Goal: Task Accomplishment & Management: Manage account settings

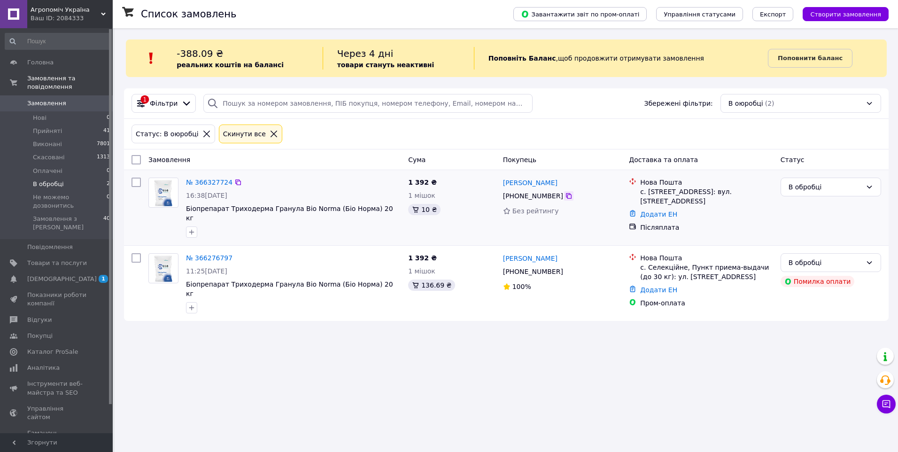
click at [566, 195] on icon at bounding box center [569, 196] width 6 height 6
click at [205, 182] on link "№ 366327724" at bounding box center [209, 182] width 46 height 8
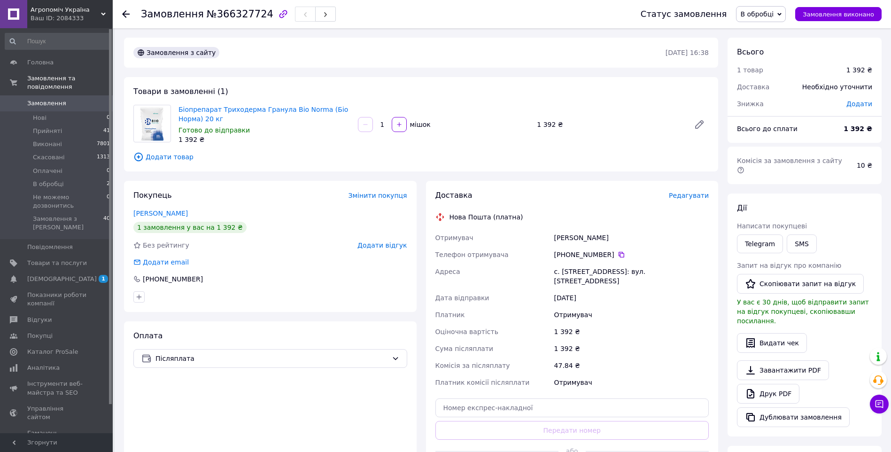
click at [768, 14] on span "В обробці" at bounding box center [756, 14] width 33 height 8
click at [769, 33] on li "Прийнято" at bounding box center [780, 33] width 89 height 14
drag, startPoint x: 593, startPoint y: 243, endPoint x: 553, endPoint y: 239, distance: 40.1
click at [553, 239] on div "Давидюк Олександр" at bounding box center [631, 237] width 158 height 17
copy div "Давидюк Олександр"
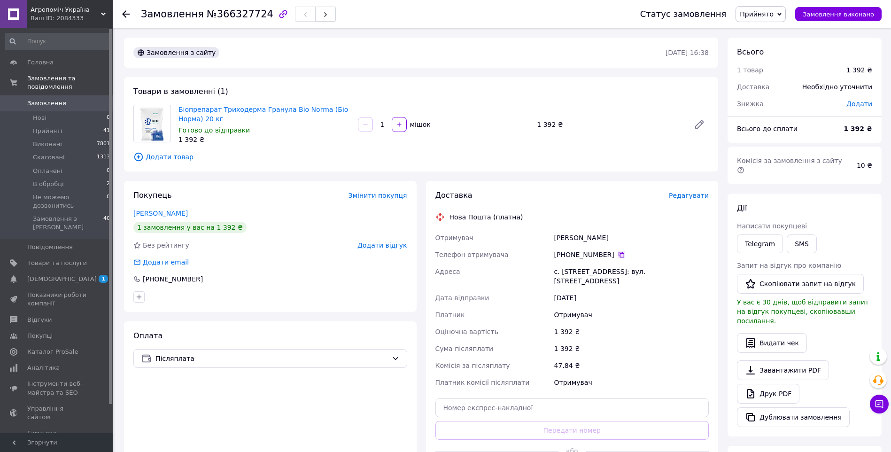
click at [619, 253] on icon at bounding box center [622, 255] width 6 height 6
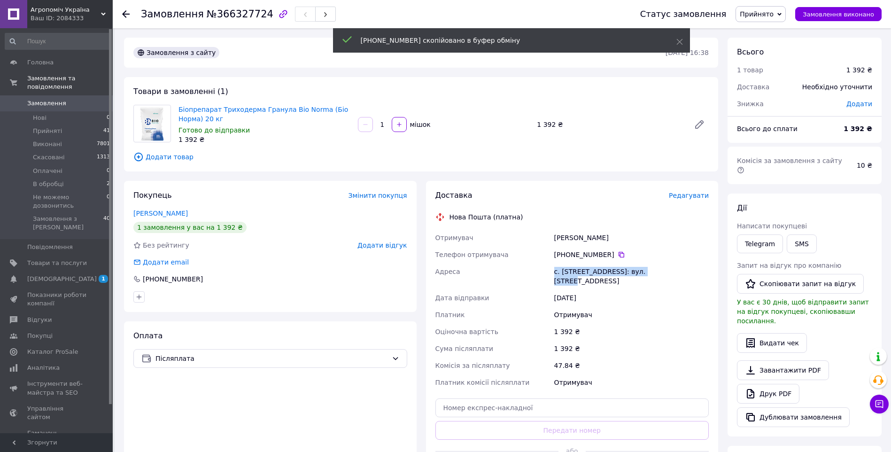
drag, startPoint x: 556, startPoint y: 271, endPoint x: 689, endPoint y: 274, distance: 133.9
click at [663, 274] on div "Отримувач Давидюк Олександр Телефон отримувача +380 50 206 47 21   Адреса с. Зм…" at bounding box center [572, 310] width 278 height 162
copy div "Адреса с. Зміїнець, №1: вул. Луцька, 2а"
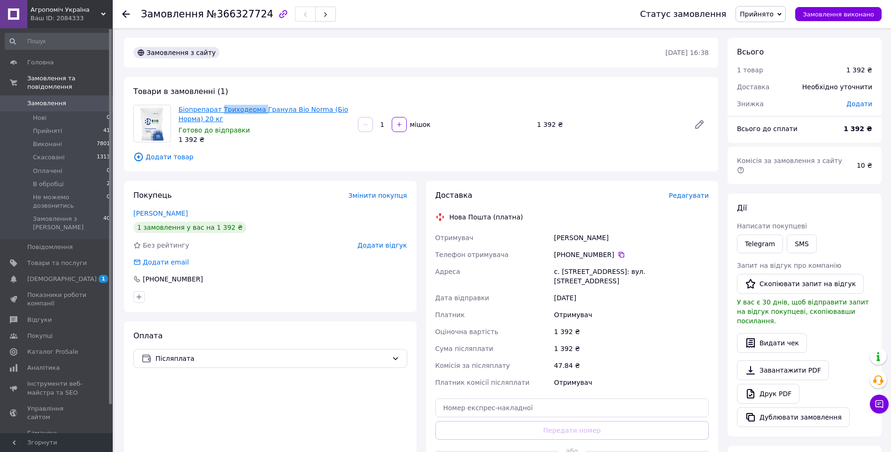
drag, startPoint x: 219, startPoint y: 102, endPoint x: 256, endPoint y: 111, distance: 38.7
click at [256, 111] on div "Товари в замовленні (1) Біопрепарат Триходерма Гранула Bio Norma (Біо Норма) 20…" at bounding box center [421, 124] width 594 height 94
copy link "Триходерма"
click at [71, 10] on span "Агропоміч Україна" at bounding box center [66, 10] width 70 height 8
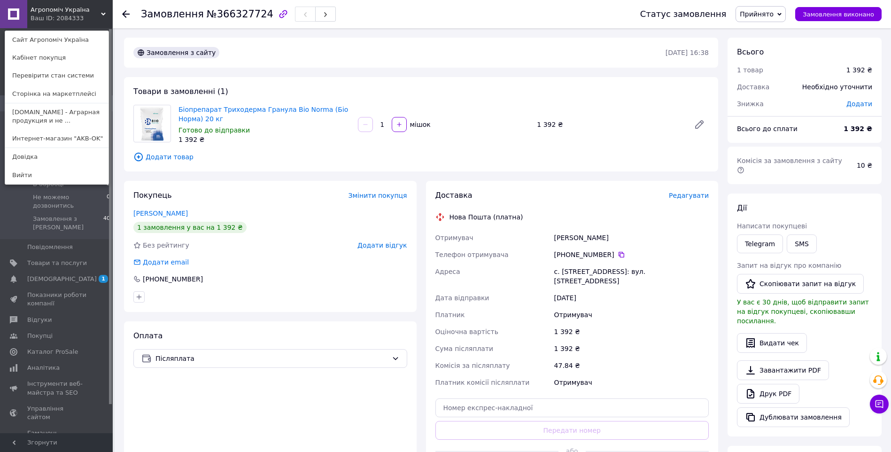
click at [50, 15] on div "Ваш ID: 2084333" at bounding box center [50, 18] width 39 height 8
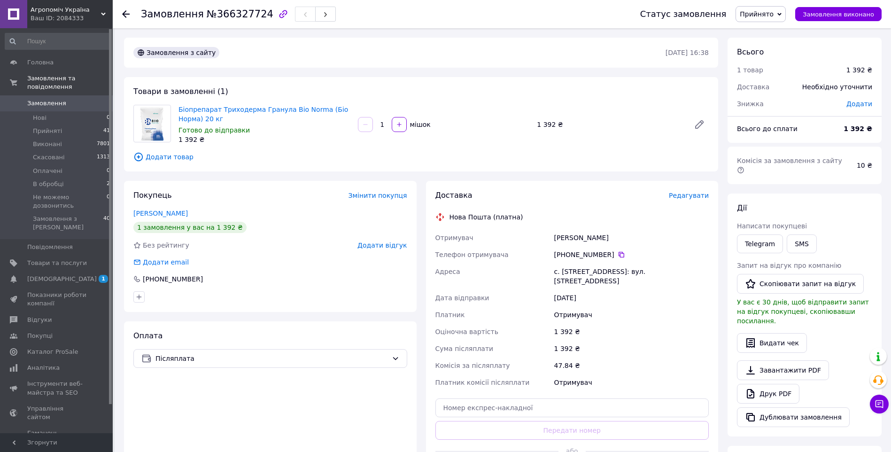
click at [43, 19] on div "Ваш ID: 2084333" at bounding box center [72, 18] width 82 height 8
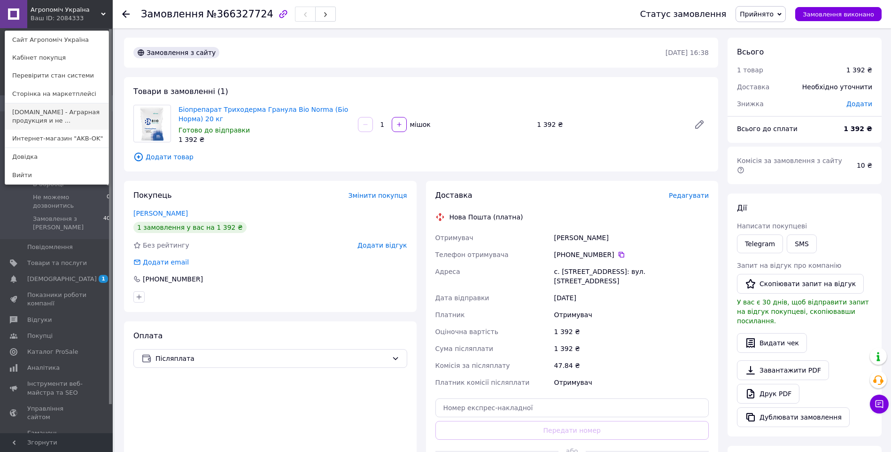
click at [52, 116] on link "Pesticides.ua - Аграрная продукция и не ..." at bounding box center [56, 116] width 103 height 26
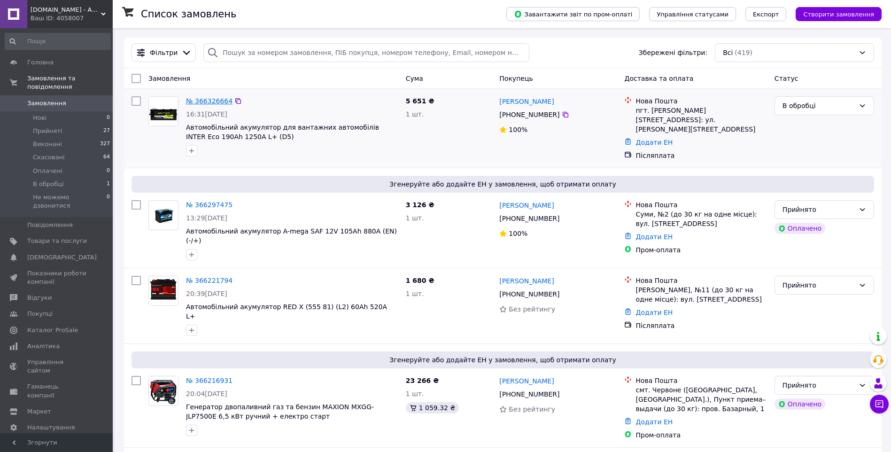
click at [202, 101] on link "№ 366326664" at bounding box center [209, 101] width 46 height 8
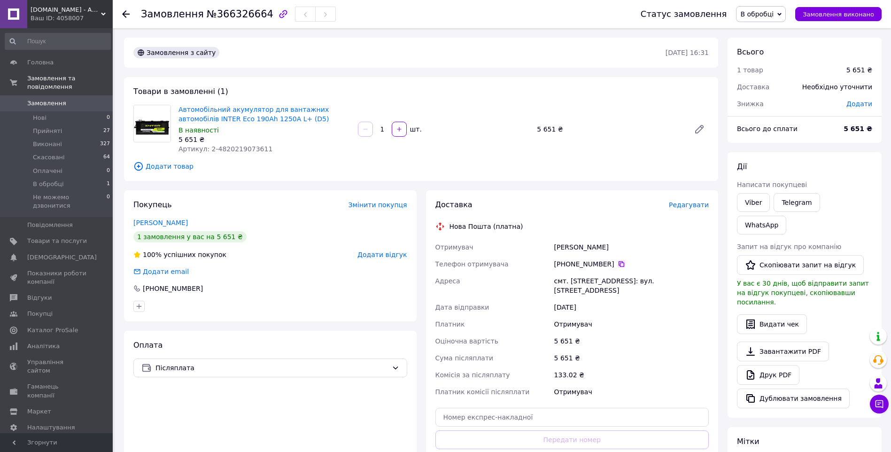
click at [618, 263] on icon at bounding box center [622, 264] width 8 height 8
drag, startPoint x: 261, startPoint y: 149, endPoint x: 214, endPoint y: 150, distance: 47.0
click at [214, 150] on div "Артикул: 2-4820219073611" at bounding box center [264, 148] width 172 height 9
copy span "4820219073611"
drag, startPoint x: 771, startPoint y: 15, endPoint x: 772, endPoint y: 31, distance: 15.6
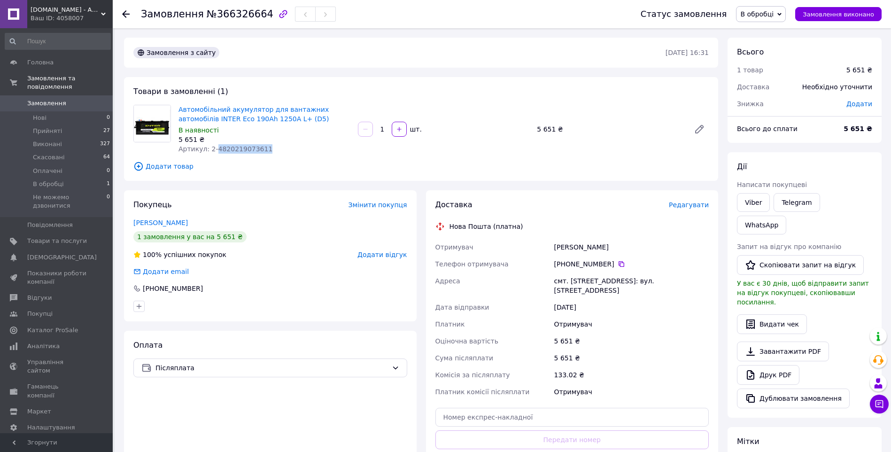
click at [771, 15] on span "В обробці" at bounding box center [756, 14] width 33 height 8
click at [772, 32] on li "Прийнято" at bounding box center [778, 33] width 85 height 14
click at [674, 241] on div "[PERSON_NAME]" at bounding box center [631, 247] width 158 height 17
drag, startPoint x: 614, startPoint y: 244, endPoint x: 553, endPoint y: 245, distance: 61.5
click at [553, 245] on div "[PERSON_NAME]" at bounding box center [631, 247] width 158 height 17
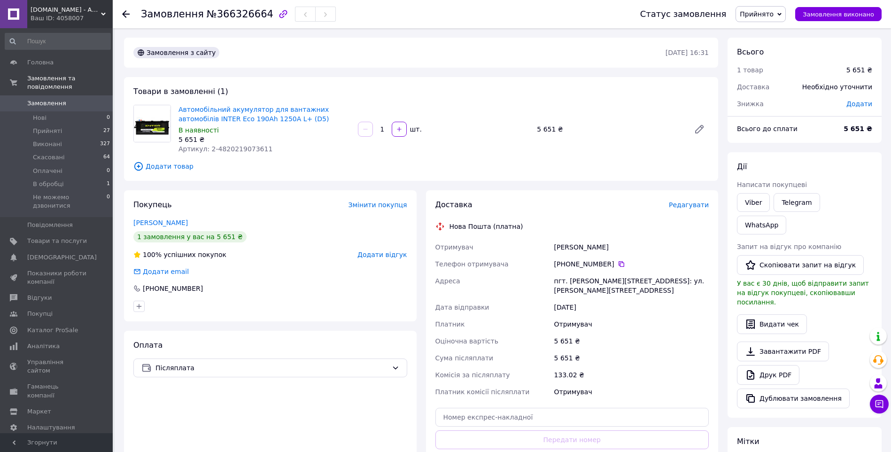
copy div "[PERSON_NAME]"
click at [618, 263] on icon at bounding box center [622, 264] width 8 height 8
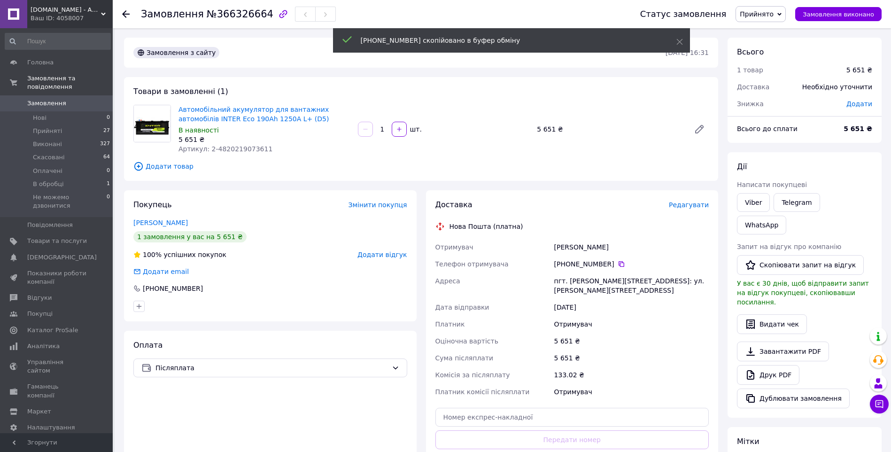
click at [87, 99] on span "0" at bounding box center [100, 103] width 26 height 8
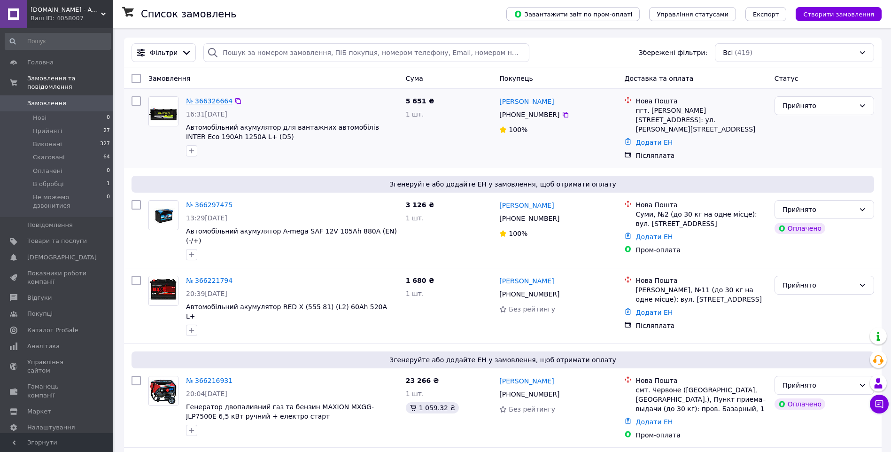
click at [205, 99] on link "№ 366326664" at bounding box center [209, 101] width 46 height 8
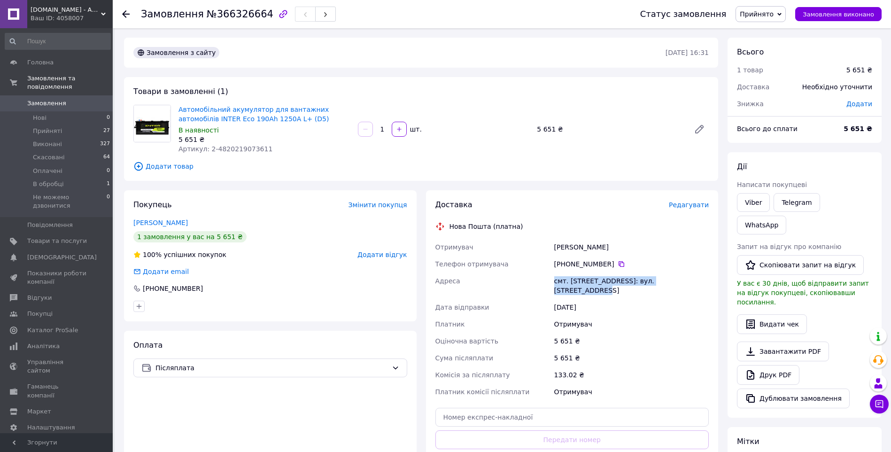
drag, startPoint x: 554, startPoint y: 278, endPoint x: 707, endPoint y: 288, distance: 153.4
click at [707, 288] on div "смт. [STREET_ADDRESS]: вул. [STREET_ADDRESS]" at bounding box center [631, 285] width 158 height 26
click at [706, 286] on div "смт. [STREET_ADDRESS]: вул. [STREET_ADDRESS]" at bounding box center [631, 285] width 158 height 26
copy div "смт. [STREET_ADDRESS]: вул. [STREET_ADDRESS]"
drag, startPoint x: 280, startPoint y: 148, endPoint x: 213, endPoint y: 150, distance: 67.2
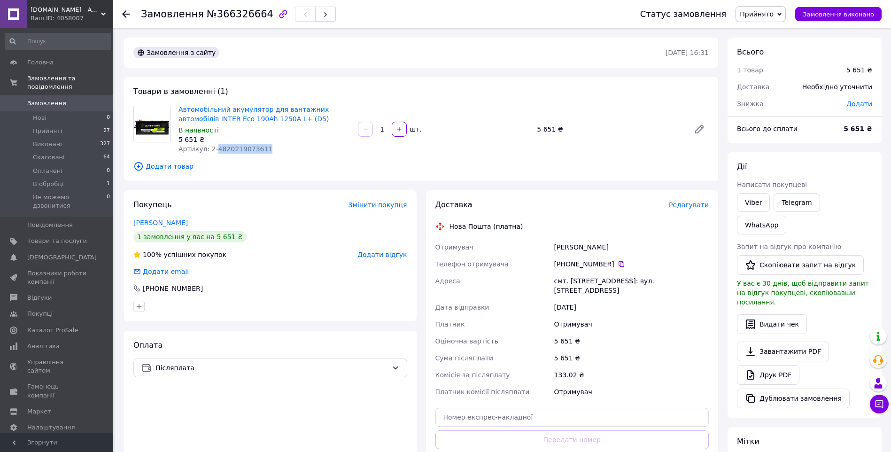
click at [213, 150] on div "Артикул: 2-4820219073611" at bounding box center [264, 148] width 172 height 9
copy span "4820219073611"
click at [64, 178] on li "В обробці 1" at bounding box center [58, 184] width 116 height 13
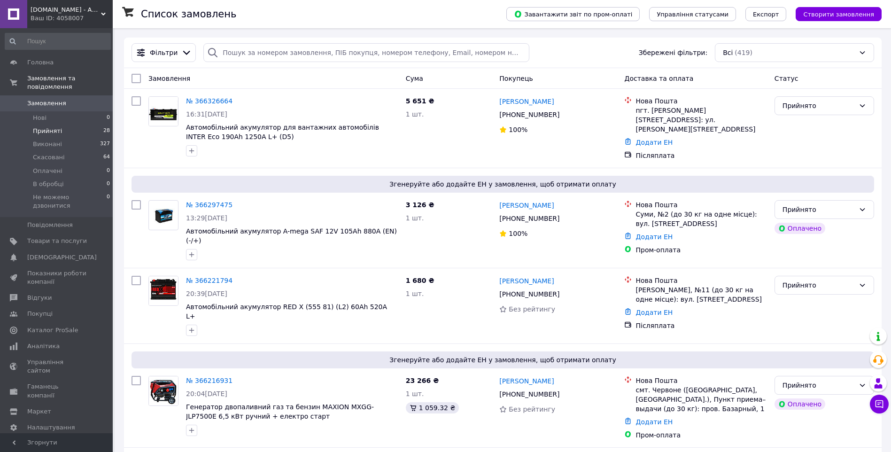
click at [40, 127] on span "Прийняті" at bounding box center [47, 131] width 29 height 8
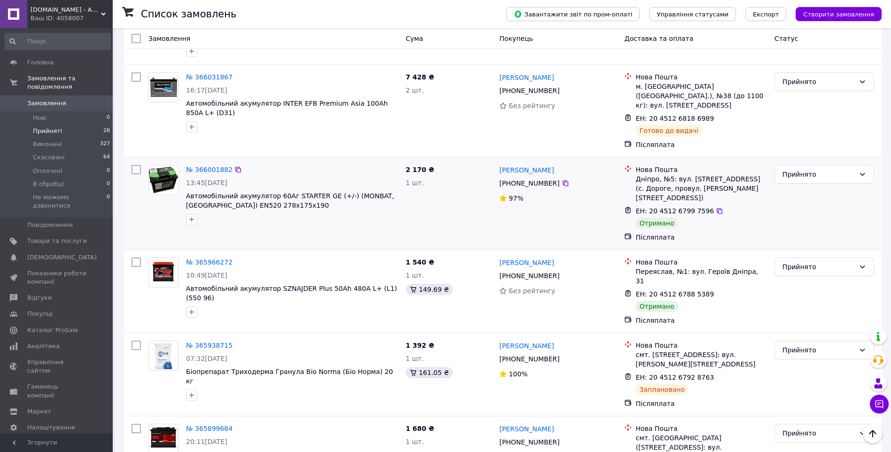
scroll to position [892, 0]
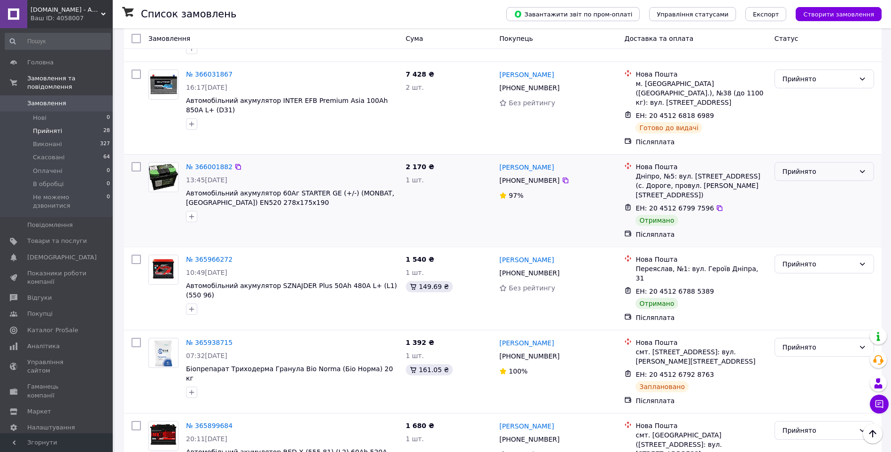
click at [813, 166] on div "Прийнято" at bounding box center [818, 171] width 72 height 10
click at [814, 154] on li "Виконано" at bounding box center [824, 154] width 99 height 17
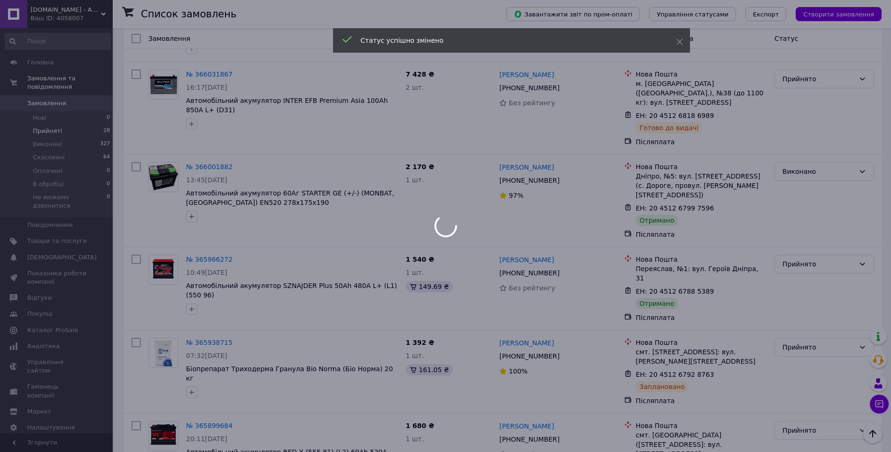
click at [810, 220] on div at bounding box center [445, 226] width 891 height 452
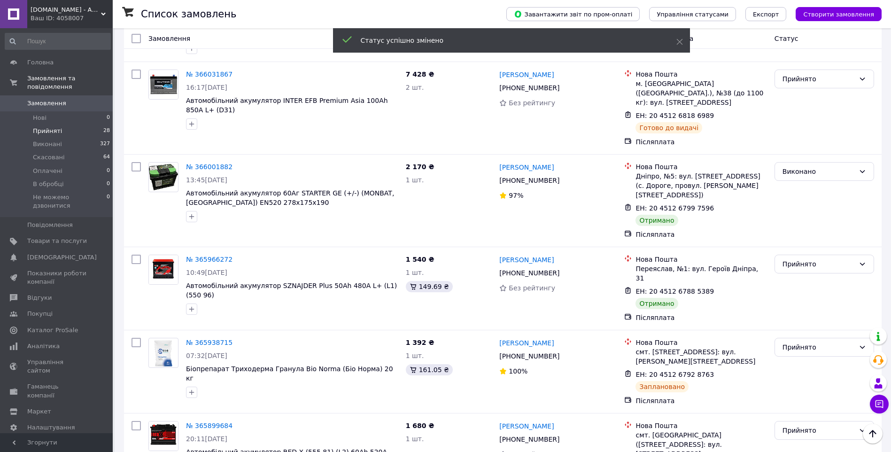
click at [809, 259] on div "Прийнято" at bounding box center [818, 264] width 72 height 10
click at [811, 236] on li "Виконано" at bounding box center [824, 237] width 99 height 17
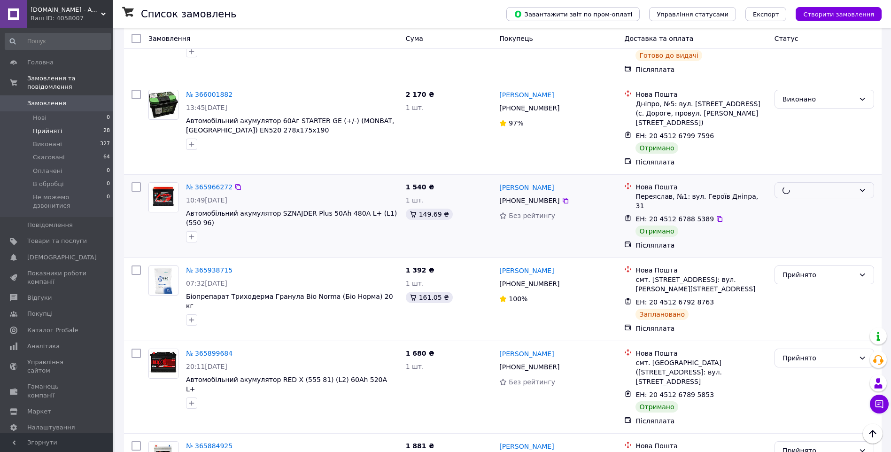
scroll to position [1033, 0]
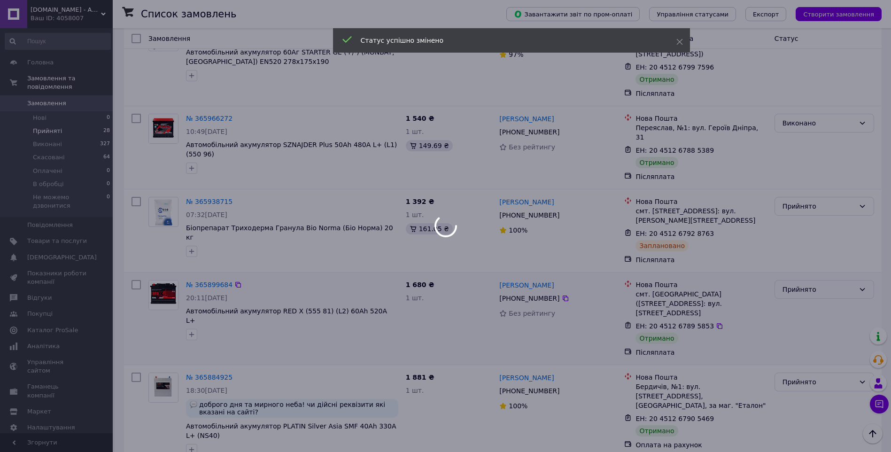
click at [803, 224] on div at bounding box center [445, 226] width 891 height 452
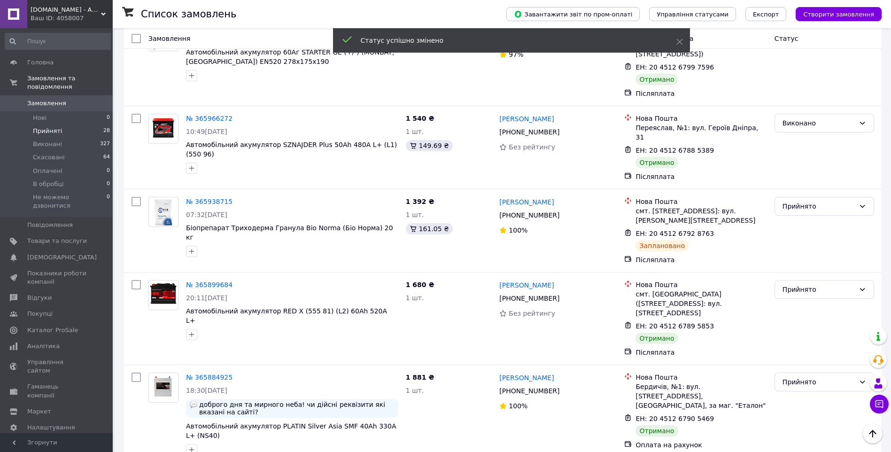
click at [800, 284] on div "Прийнято" at bounding box center [818, 289] width 72 height 10
click at [803, 241] on li "Виконано" at bounding box center [824, 244] width 99 height 17
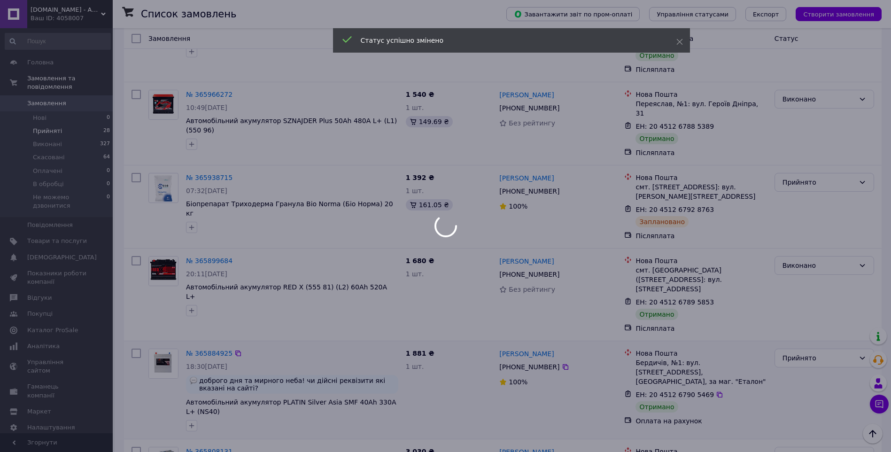
scroll to position [1127, 0]
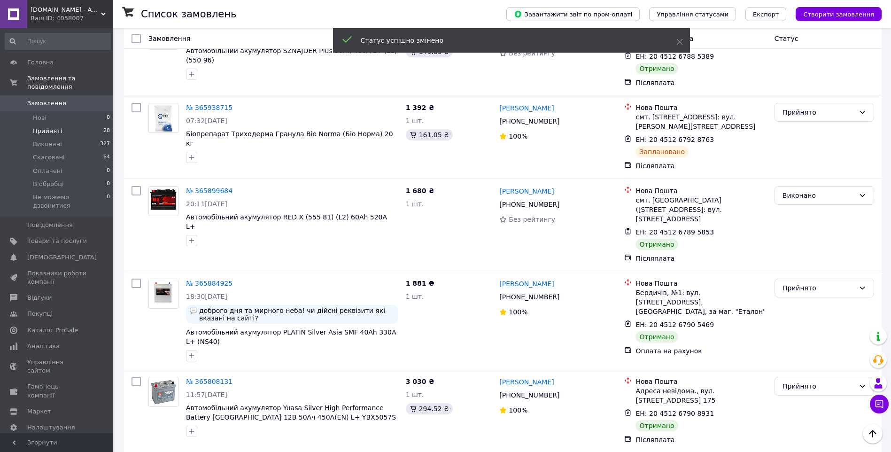
click at [802, 283] on div "Прийнято" at bounding box center [818, 288] width 72 height 10
click at [809, 246] on li "Виконано" at bounding box center [824, 242] width 99 height 17
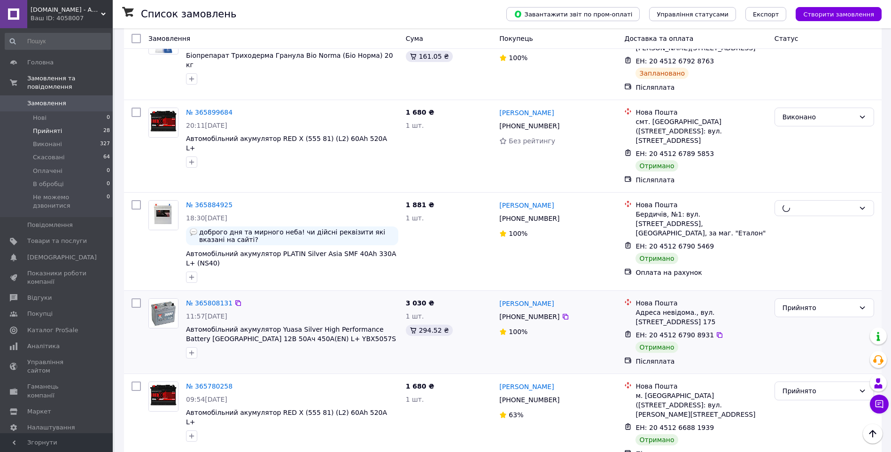
scroll to position [1221, 0]
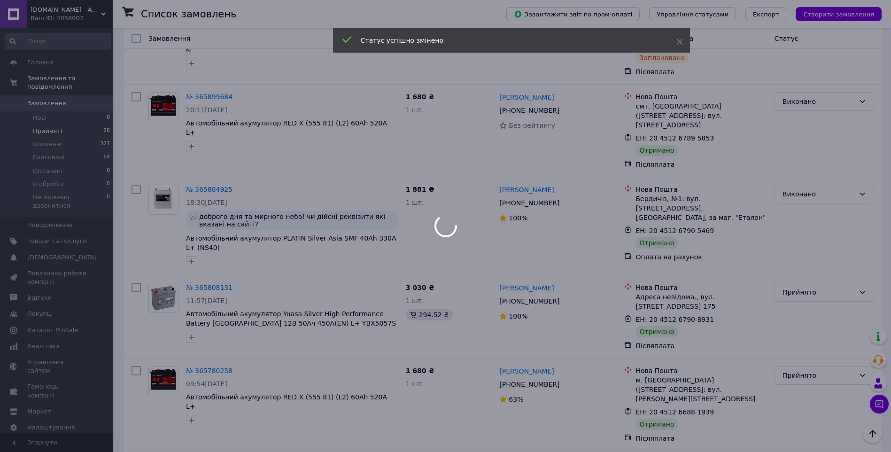
click at [805, 226] on div at bounding box center [445, 226] width 891 height 452
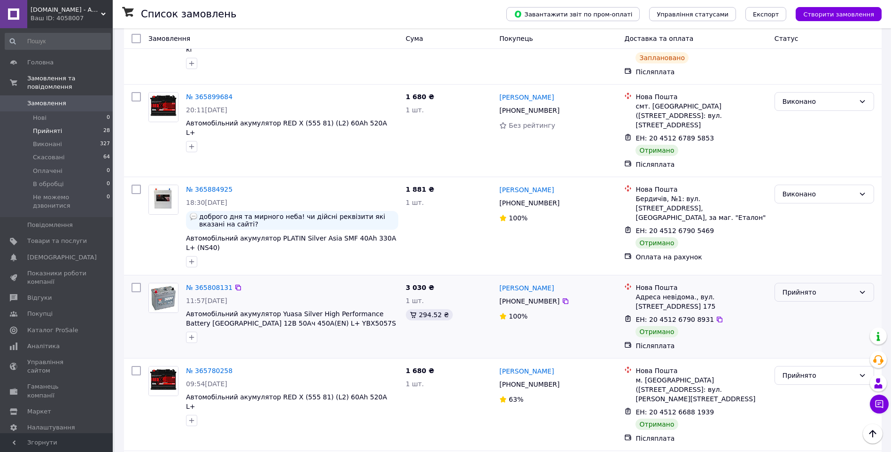
click at [806, 287] on div "Прийнято" at bounding box center [818, 292] width 72 height 10
click at [804, 245] on li "Виконано" at bounding box center [824, 247] width 99 height 17
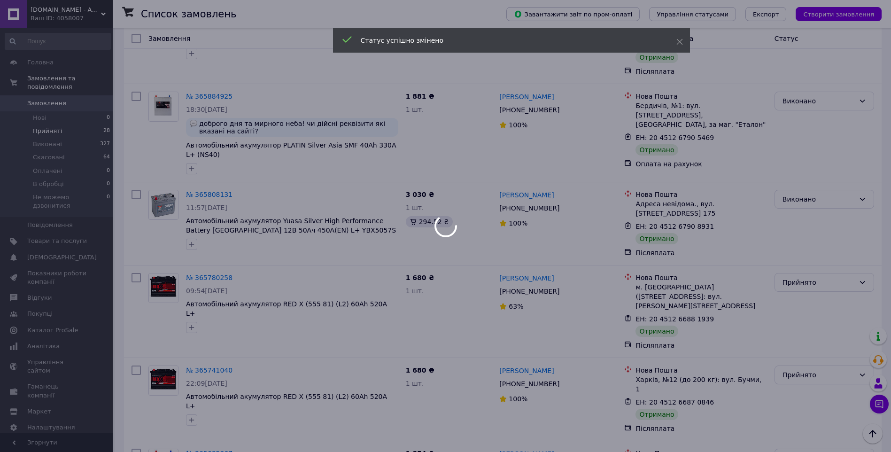
scroll to position [1315, 0]
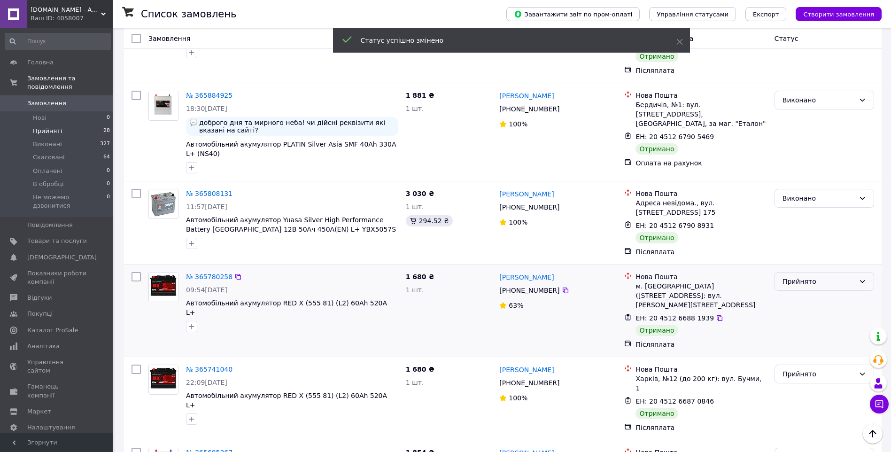
click at [805, 276] on div "Прийнято" at bounding box center [818, 281] width 72 height 10
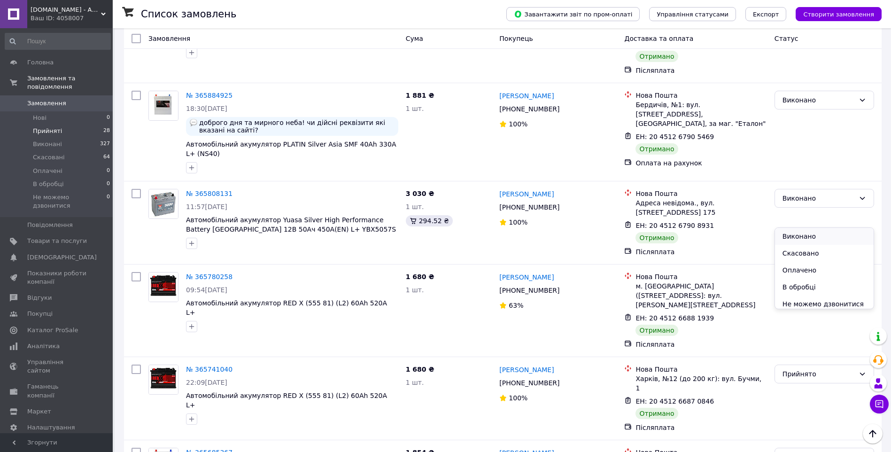
click at [810, 240] on li "Виконано" at bounding box center [824, 236] width 99 height 17
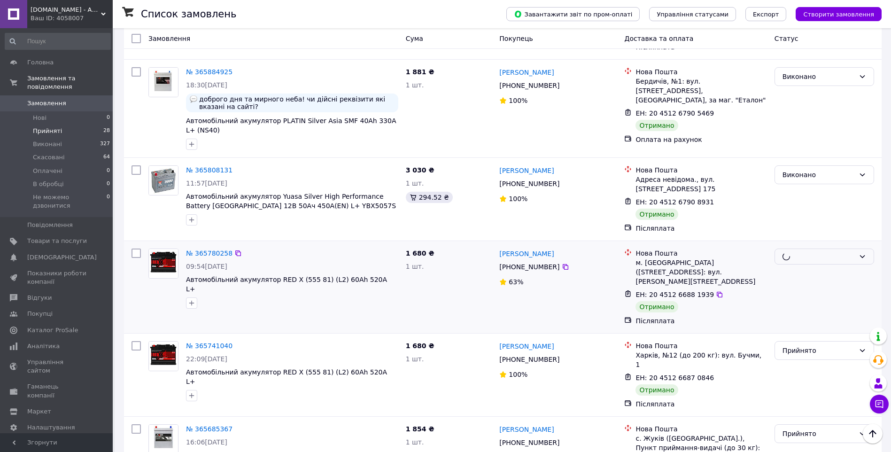
scroll to position [1362, 0]
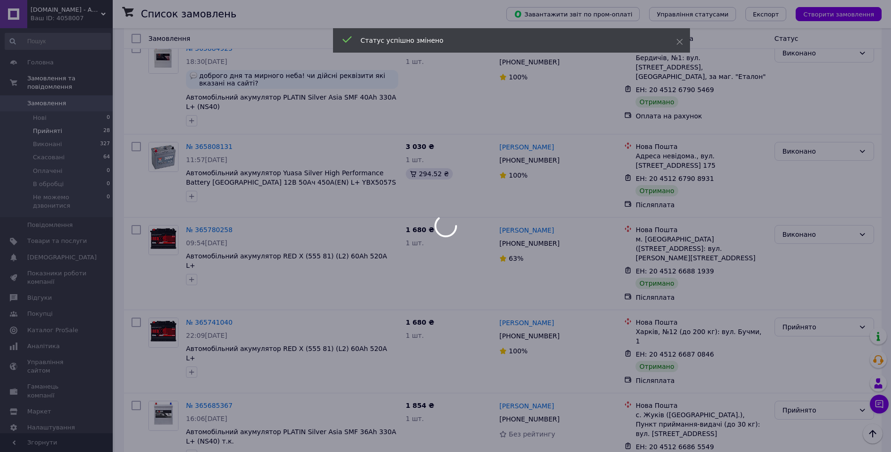
click at [809, 248] on div at bounding box center [445, 226] width 891 height 452
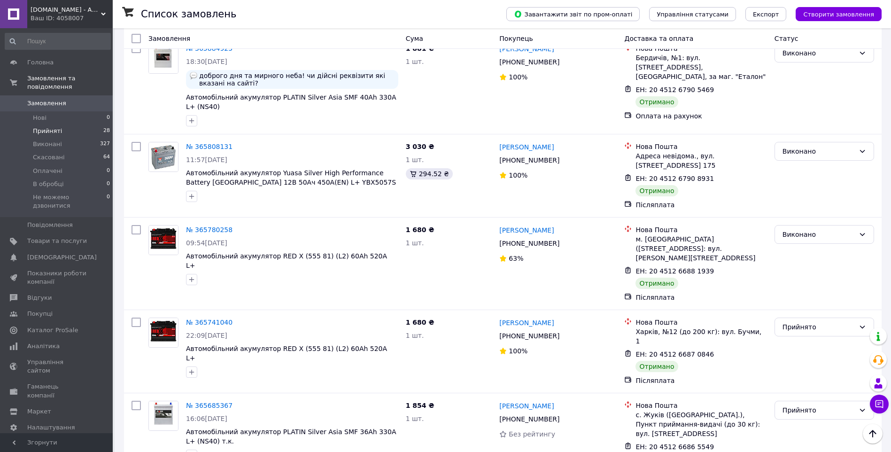
click at [806, 322] on div "Прийнято" at bounding box center [818, 327] width 72 height 10
click at [805, 268] on li "Виконано" at bounding box center [824, 272] width 99 height 17
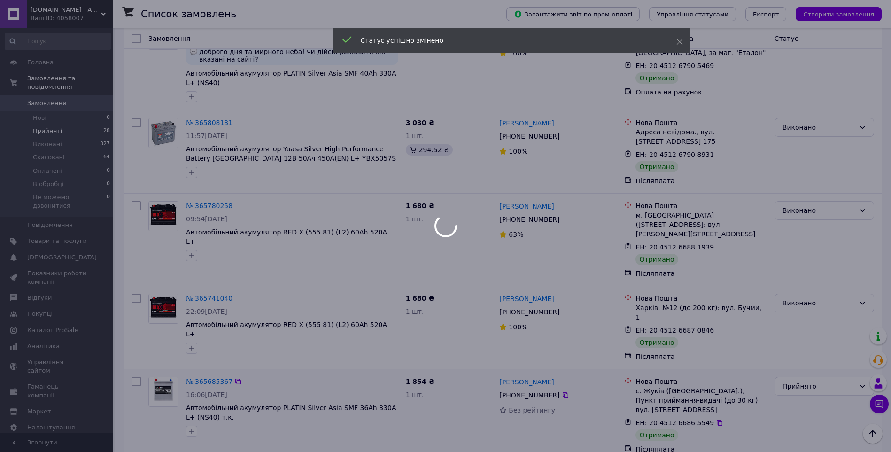
scroll to position [1409, 0]
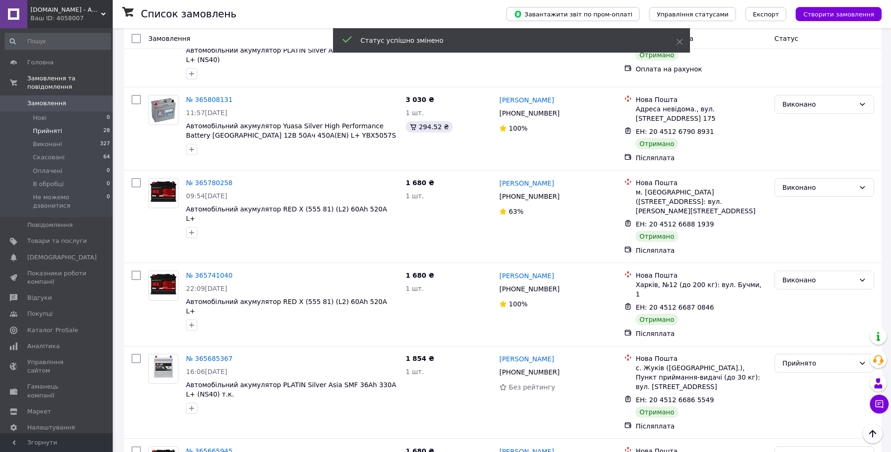
click at [803, 358] on div "Прийнято" at bounding box center [818, 363] width 72 height 10
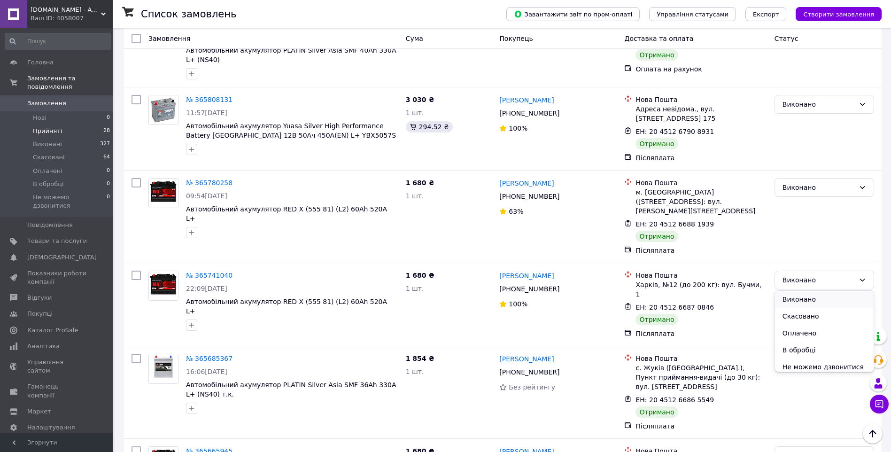
click at [810, 298] on li "Виконано" at bounding box center [824, 299] width 99 height 17
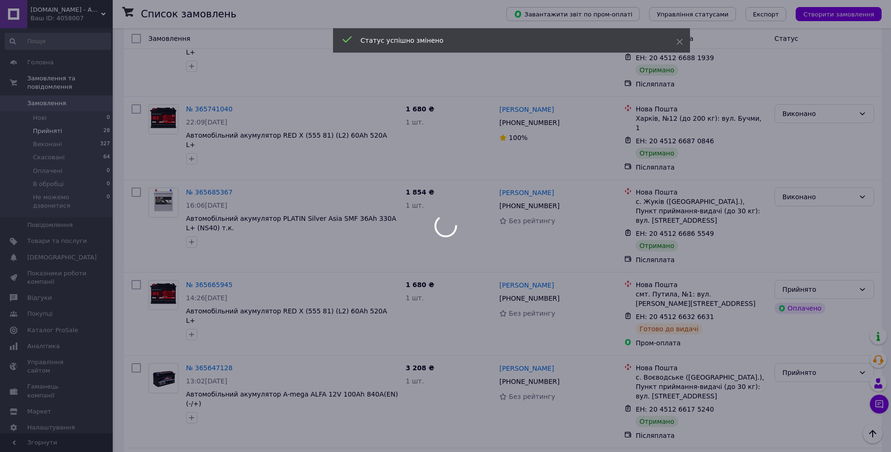
scroll to position [1597, 0]
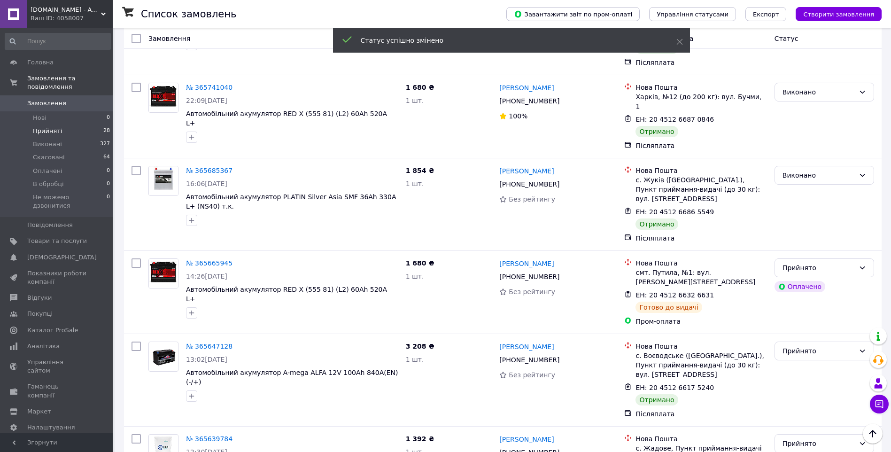
click at [806, 346] on div "Прийнято" at bounding box center [818, 351] width 72 height 10
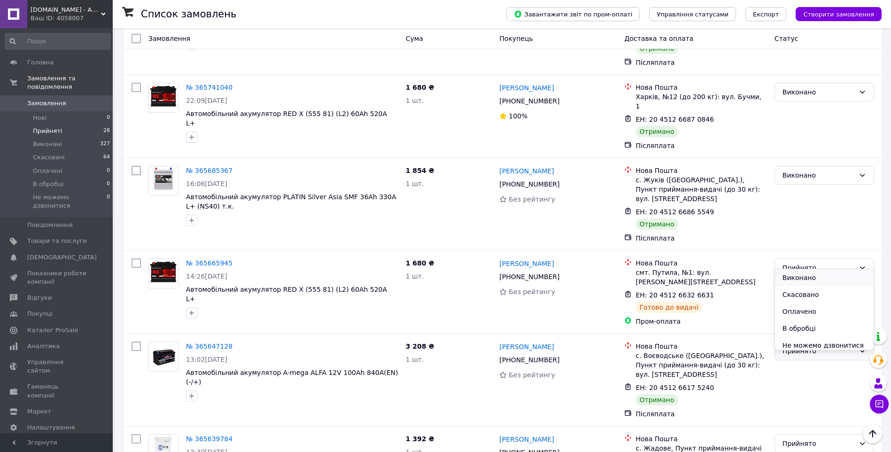
click at [809, 277] on li "Виконано" at bounding box center [824, 277] width 99 height 17
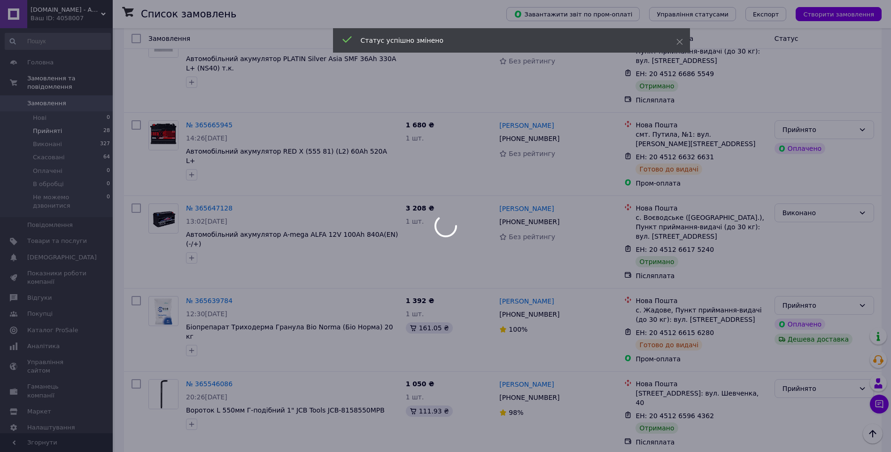
scroll to position [1785, 0]
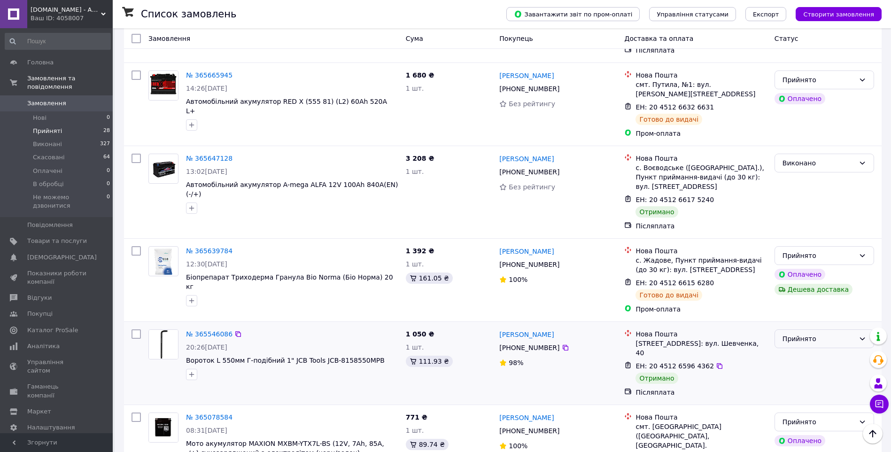
click at [807, 333] on div "Прийнято" at bounding box center [818, 338] width 72 height 10
click at [812, 267] on li "Виконано" at bounding box center [824, 265] width 99 height 17
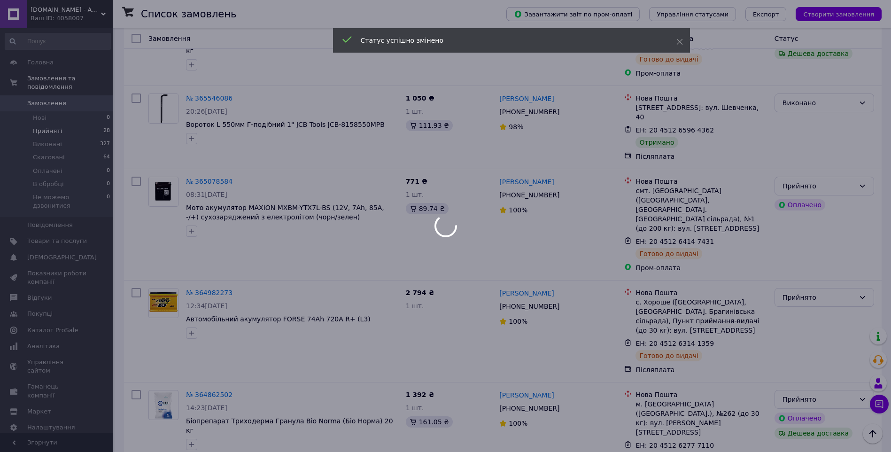
scroll to position [2042, 0]
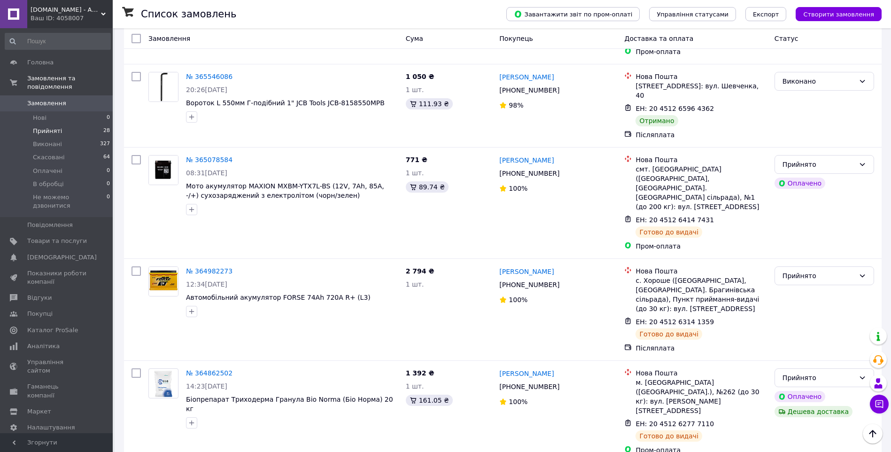
click at [37, 16] on div "Ваш ID: 4058007" at bounding box center [72, 18] width 82 height 8
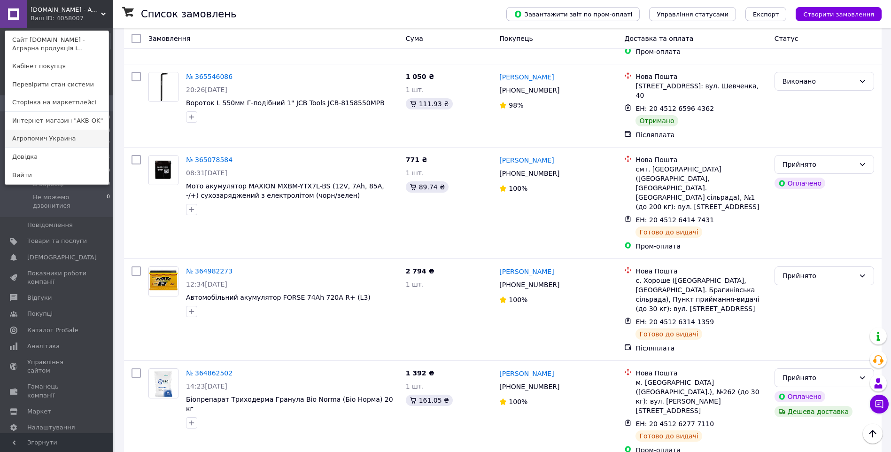
click at [46, 140] on link "Агропомич Украина" at bounding box center [56, 139] width 103 height 18
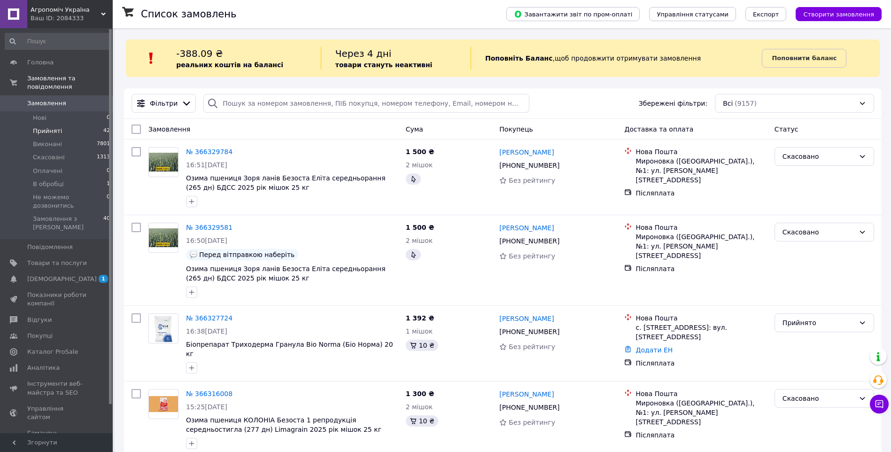
click at [70, 124] on li "Прийняті 42" at bounding box center [58, 130] width 116 height 13
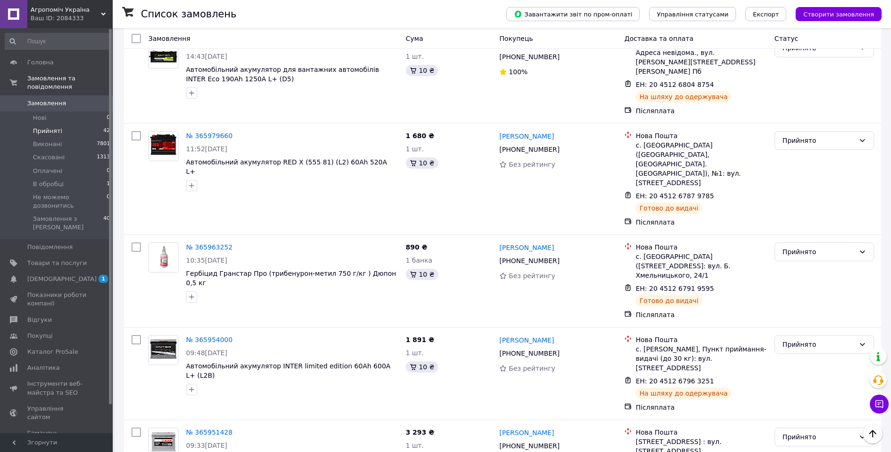
scroll to position [1644, 0]
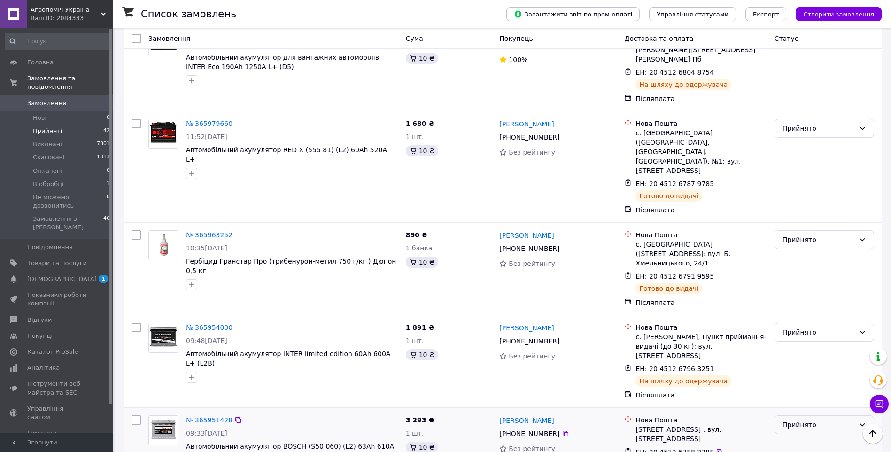
click at [811, 419] on div "Прийнято" at bounding box center [818, 424] width 72 height 10
click at [810, 302] on li "Виконано" at bounding box center [824, 306] width 99 height 17
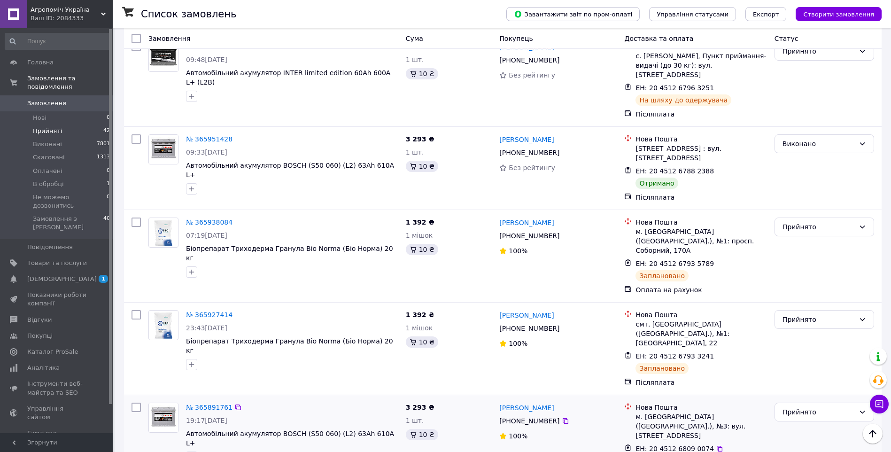
scroll to position [1926, 0]
click at [802, 406] on div "Прийнято" at bounding box center [818, 411] width 72 height 10
click at [804, 260] on li "Виконано" at bounding box center [824, 264] width 99 height 17
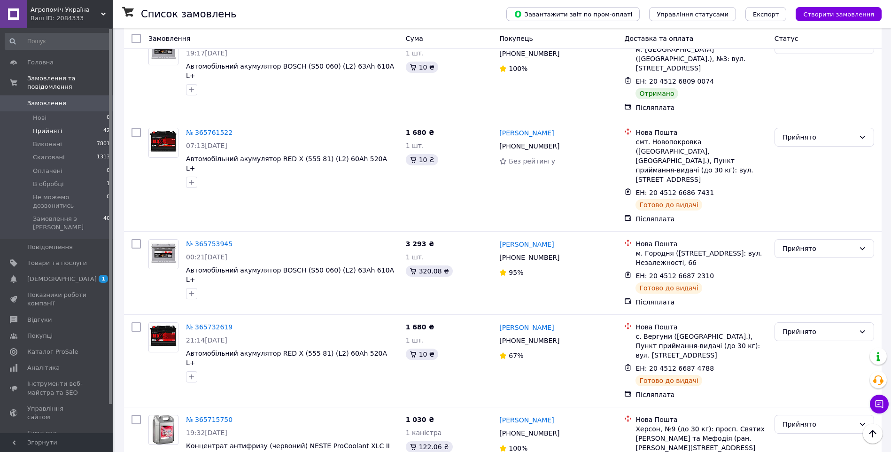
scroll to position [2301, 0]
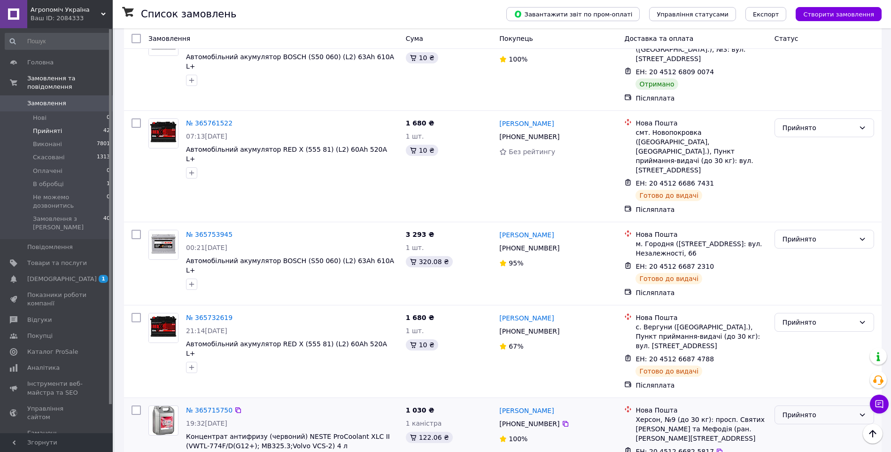
click at [807, 410] on div "Прийнято" at bounding box center [818, 415] width 72 height 10
click at [799, 257] on li "Виконано" at bounding box center [824, 258] width 99 height 17
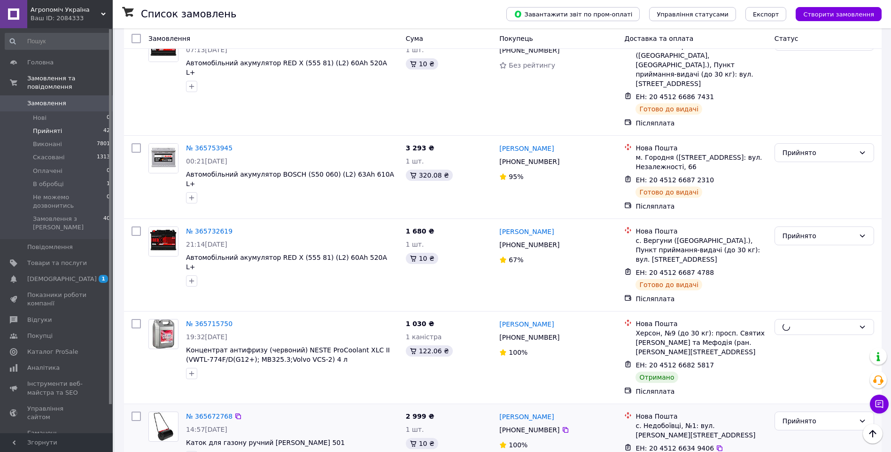
scroll to position [2395, 0]
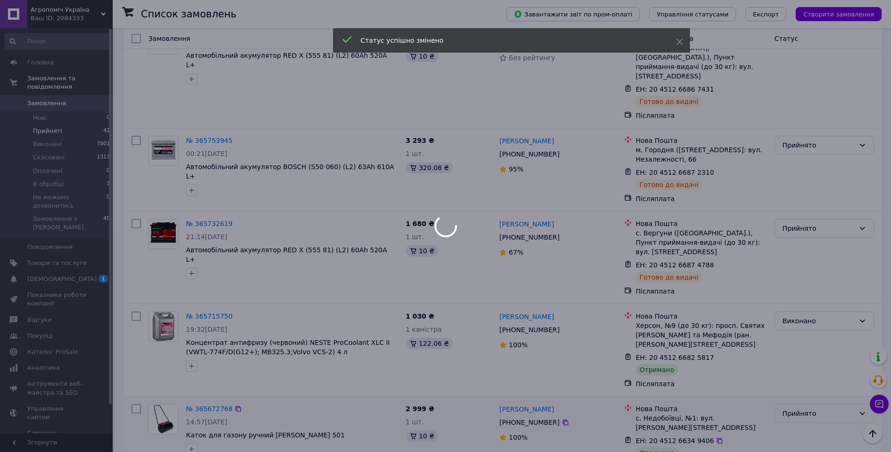
click at [798, 408] on div "Прийнято" at bounding box center [818, 413] width 72 height 10
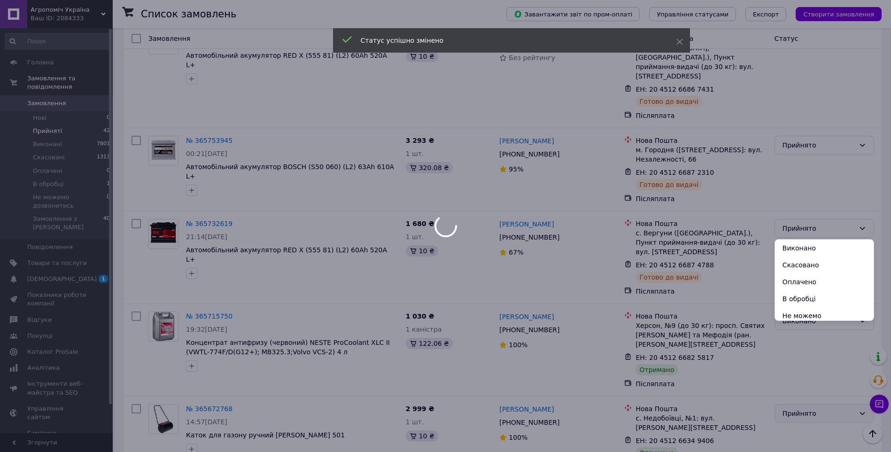
click at [798, 248] on li "Виконано" at bounding box center [824, 248] width 99 height 17
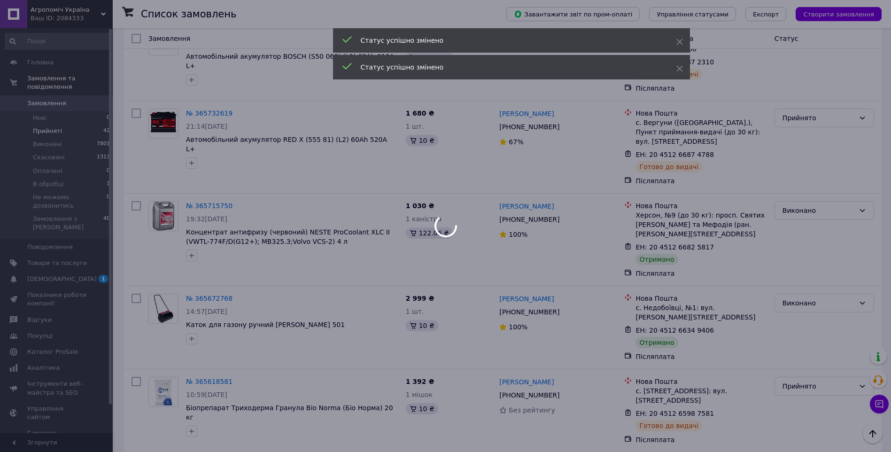
scroll to position [2536, 0]
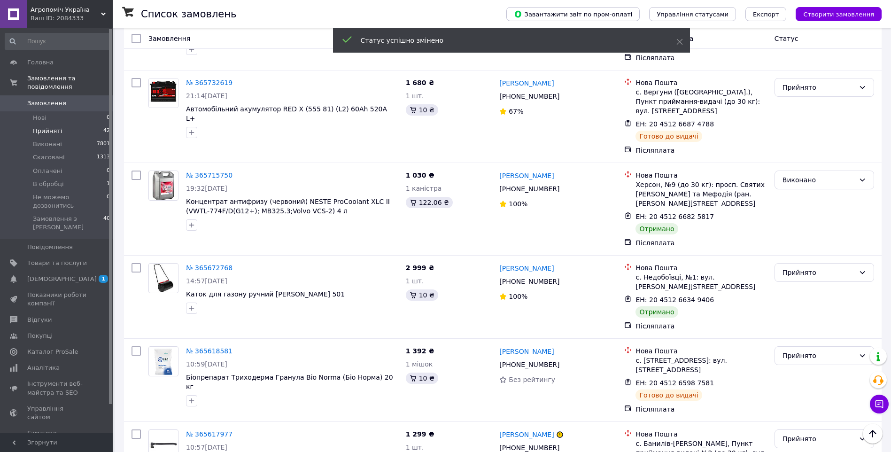
click at [796, 433] on div "Прийнято" at bounding box center [818, 438] width 72 height 10
click at [796, 263] on li "Виконано" at bounding box center [824, 263] width 99 height 17
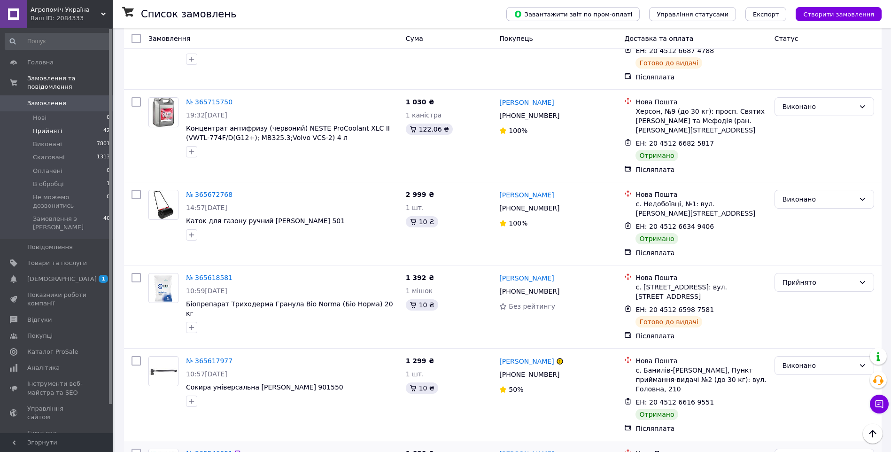
scroll to position [2630, 0]
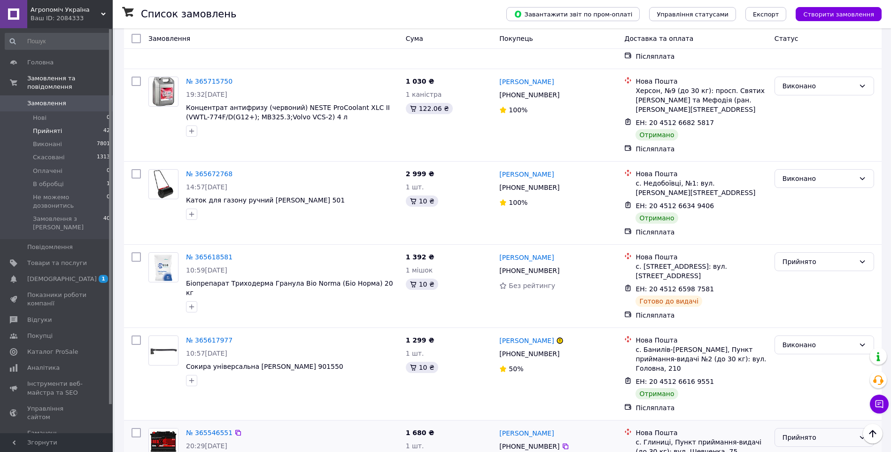
click at [808, 432] on div "Прийнято" at bounding box center [818, 437] width 72 height 10
click at [806, 255] on li "Виконано" at bounding box center [824, 253] width 99 height 17
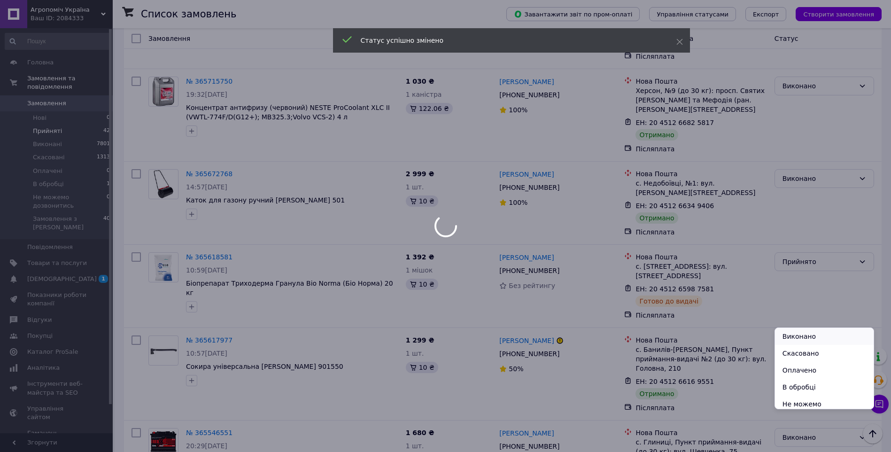
click at [809, 333] on li "Виконано" at bounding box center [824, 336] width 99 height 17
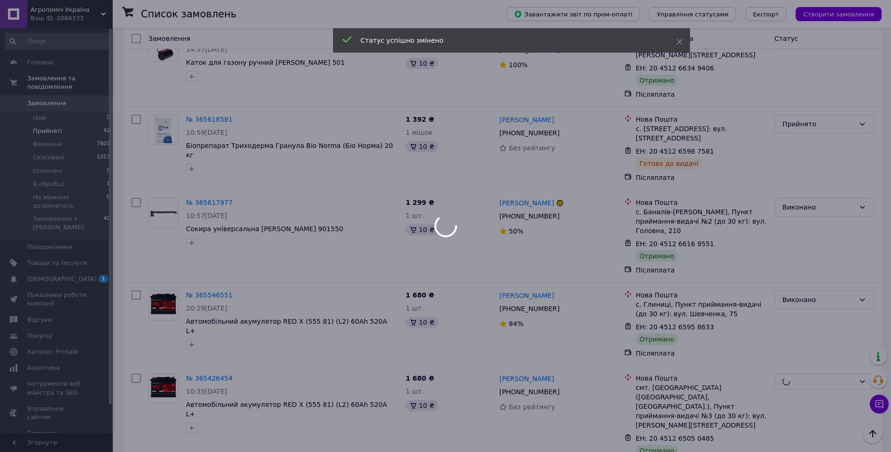
scroll to position [2771, 0]
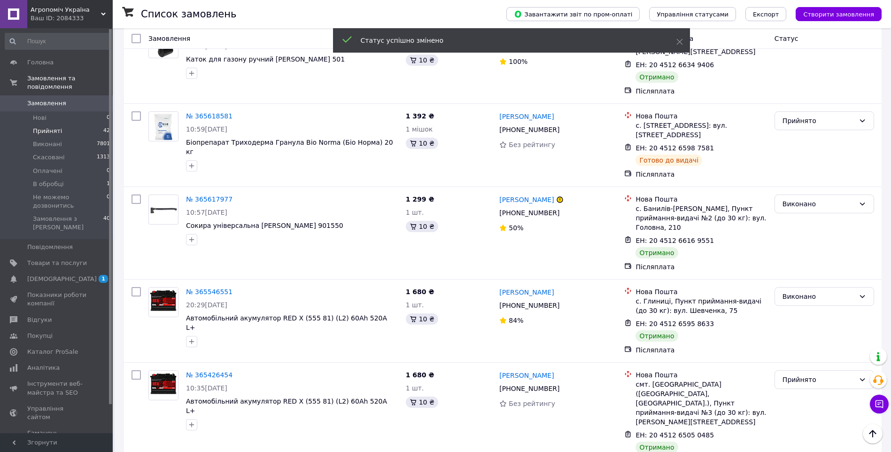
click at [801, 292] on li "Виконано" at bounding box center [824, 287] width 99 height 17
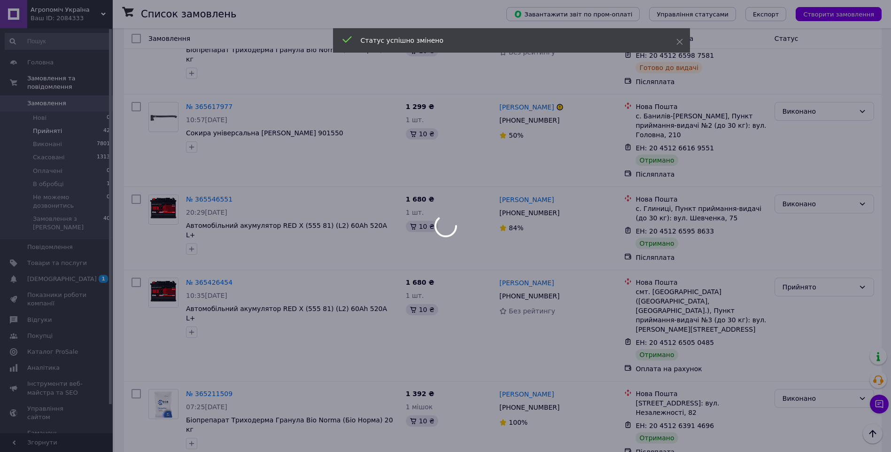
scroll to position [2865, 0]
click at [797, 251] on div at bounding box center [445, 226] width 891 height 452
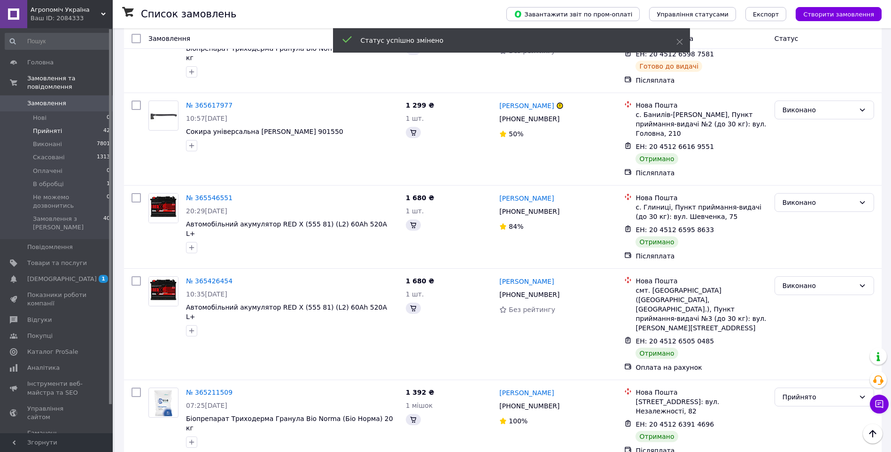
click at [800, 266] on li "Виконано" at bounding box center [824, 267] width 99 height 17
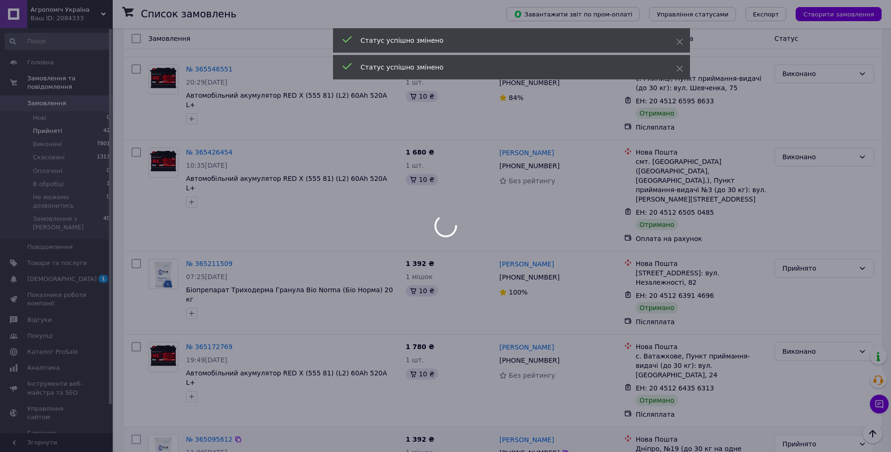
scroll to position [3006, 0]
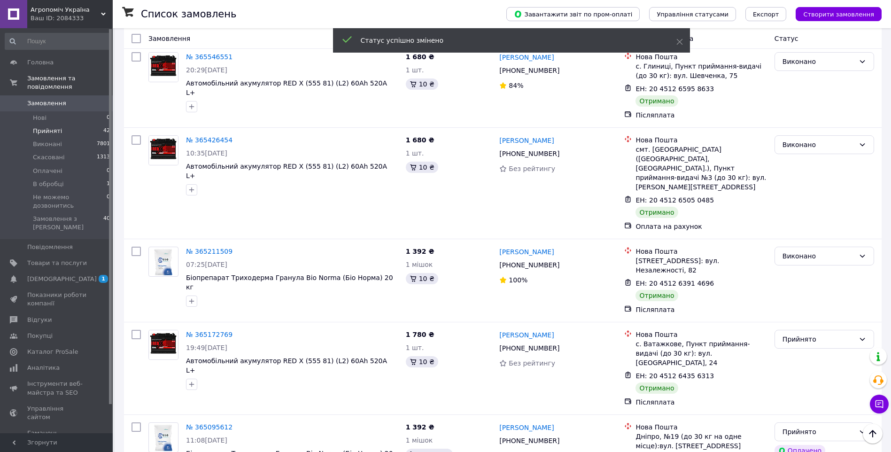
click at [805, 287] on li "Виконано" at bounding box center [824, 293] width 99 height 17
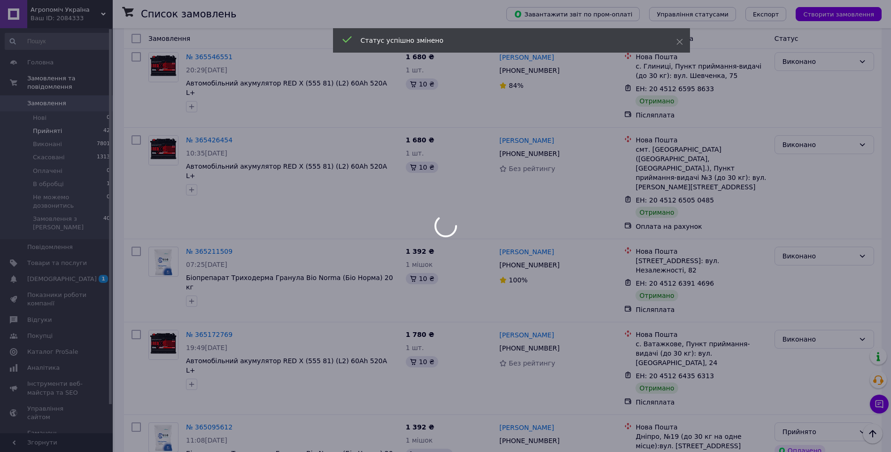
scroll to position [3181, 0]
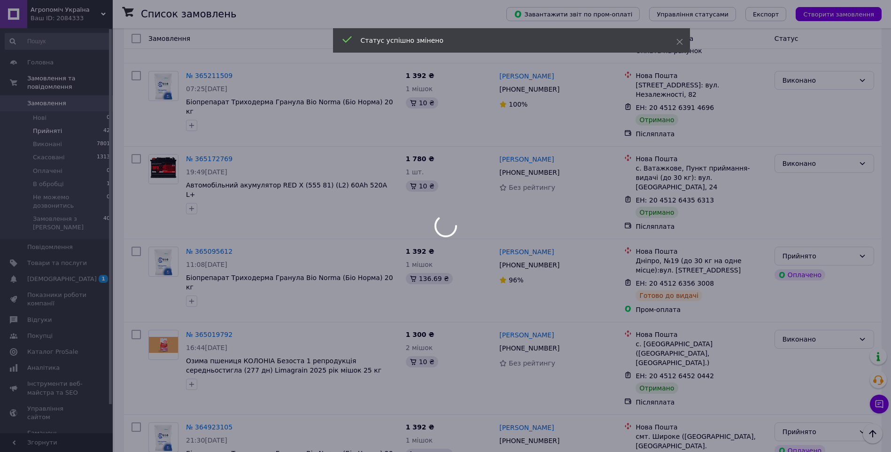
click at [805, 270] on div at bounding box center [445, 226] width 891 height 452
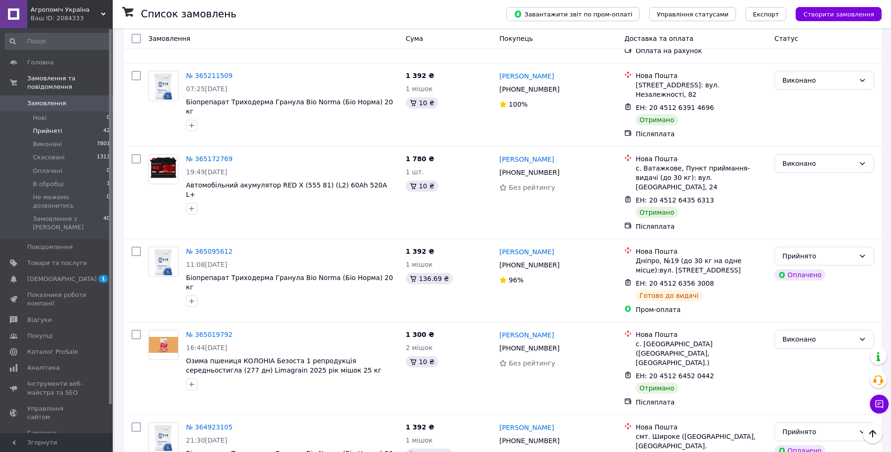
click at [812, 293] on li "Виконано" at bounding box center [824, 293] width 99 height 17
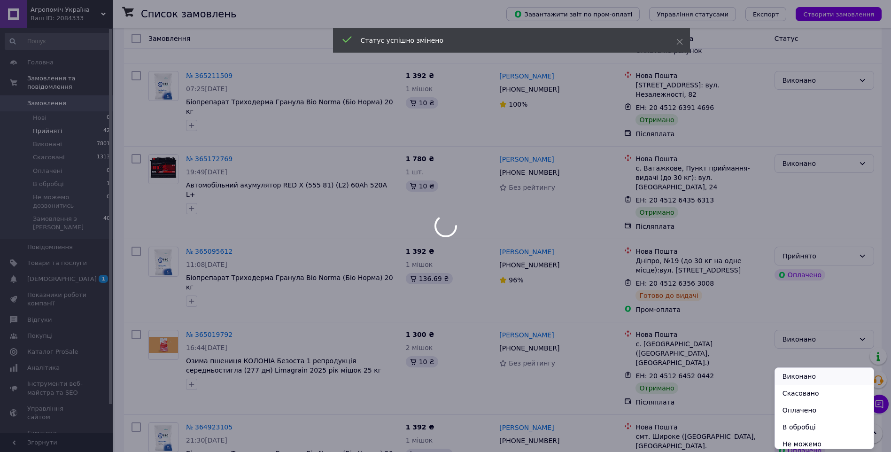
click at [801, 374] on li "Виконано" at bounding box center [824, 376] width 99 height 17
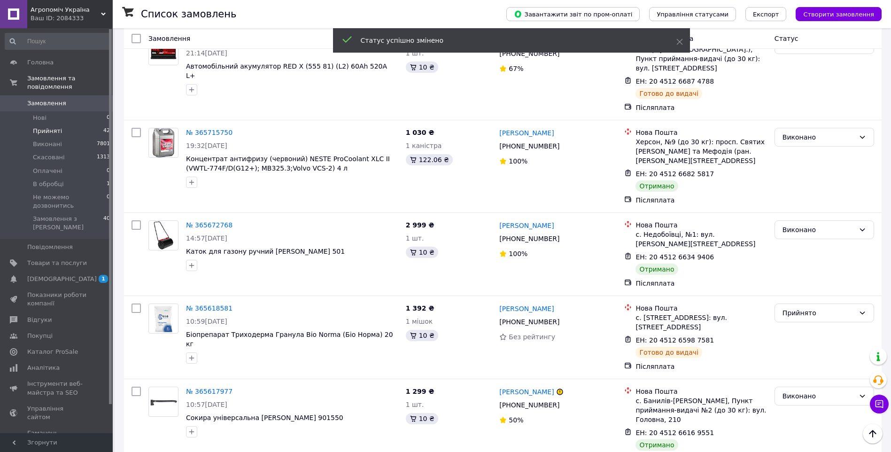
scroll to position [2571, 0]
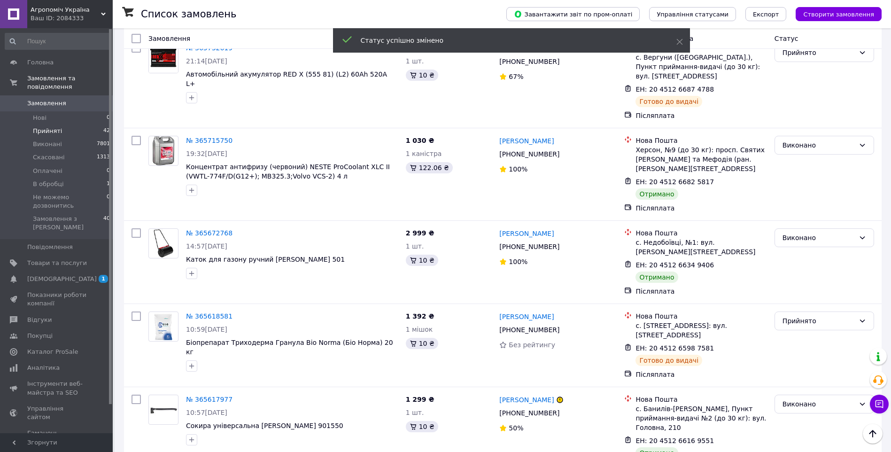
click at [516, 395] on link "Денис Олексюк" at bounding box center [526, 399] width 54 height 9
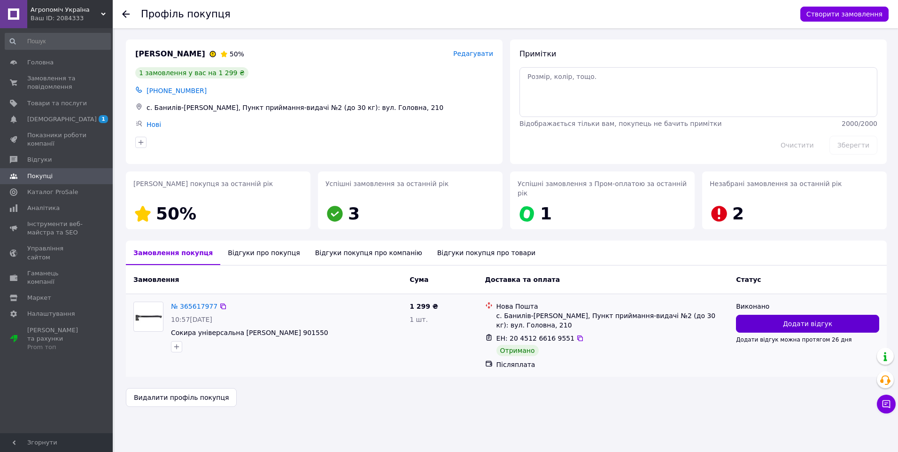
click at [797, 319] on span "Додати відгук" at bounding box center [807, 323] width 49 height 9
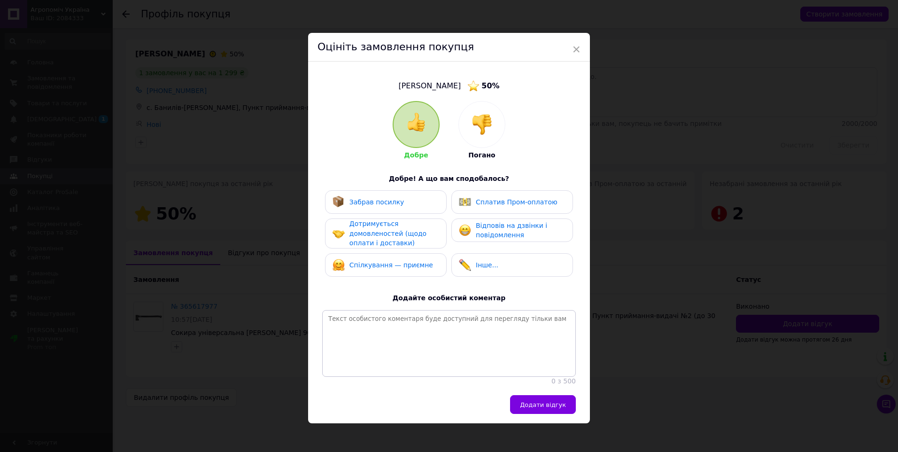
click at [387, 198] on span "Забрав посилку" at bounding box center [376, 202] width 55 height 8
click at [395, 238] on span "Дотримується домовленостей (щодо оплати і доставки)" at bounding box center [387, 233] width 77 height 27
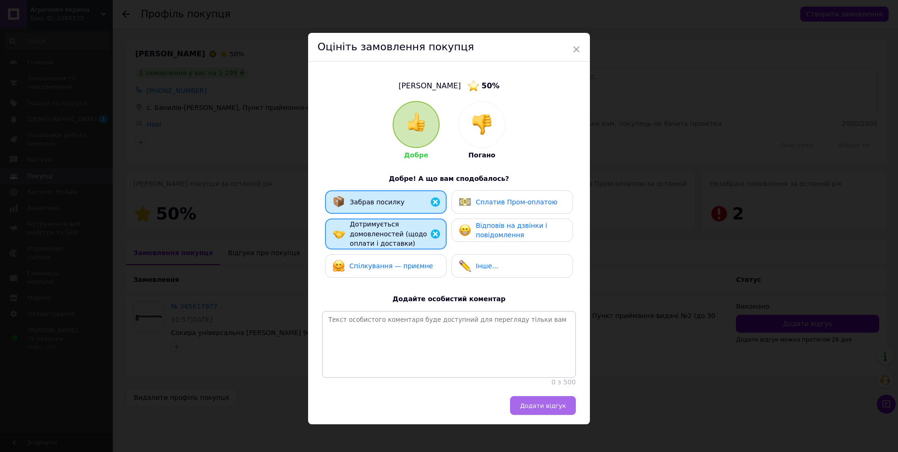
click at [555, 409] on span "Додати відгук" at bounding box center [543, 405] width 46 height 7
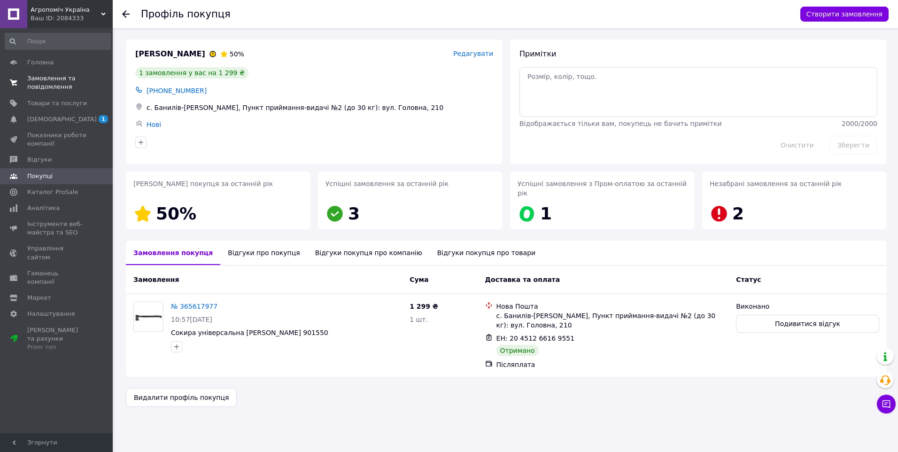
click at [35, 82] on span "Замовлення та повідомлення" at bounding box center [57, 82] width 60 height 17
